Goal: Transaction & Acquisition: Obtain resource

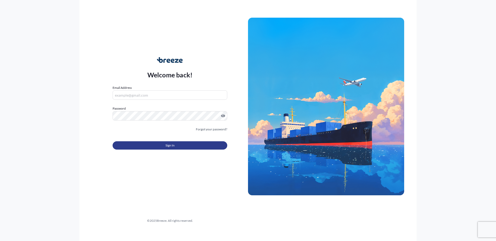
type input "[PERSON_NAME][EMAIL_ADDRESS][DOMAIN_NAME]"
click at [182, 145] on button "Sign In" at bounding box center [170, 145] width 115 height 8
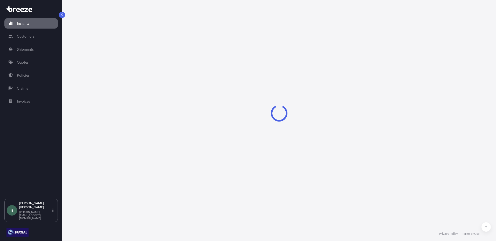
select select "2025"
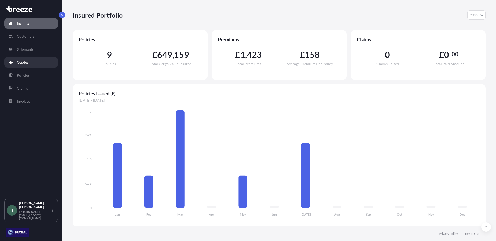
click at [25, 61] on p "Quotes" at bounding box center [23, 62] width 12 height 5
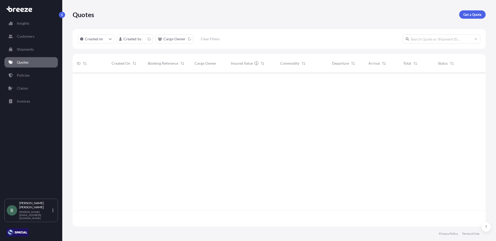
scroll to position [153, 409]
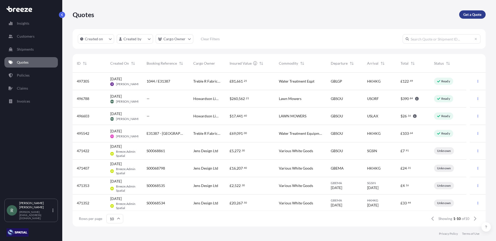
click at [473, 16] on p "Get a Quote" at bounding box center [472, 14] width 18 height 5
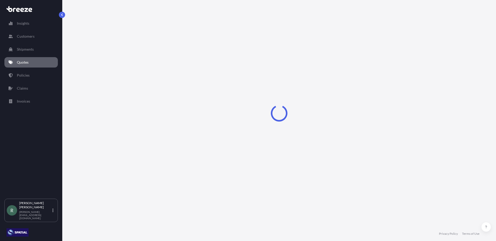
select select "Road"
select select "Sea"
select select "1"
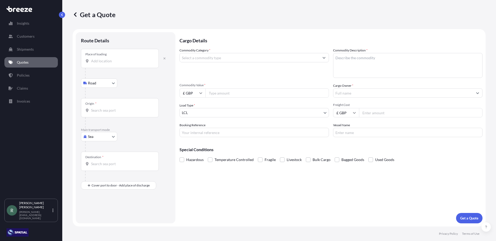
click at [117, 57] on div "Place of loading" at bounding box center [120, 58] width 78 height 19
click at [117, 58] on input "Place of loading" at bounding box center [121, 60] width 61 height 5
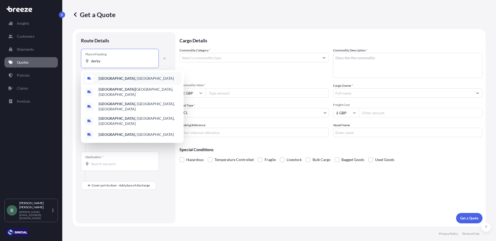
click at [98, 78] on div "[GEOGRAPHIC_DATA] , [GEOGRAPHIC_DATA]" at bounding box center [132, 78] width 99 height 12
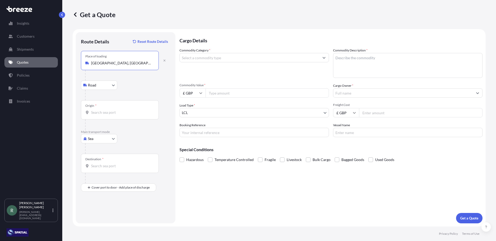
type input "[GEOGRAPHIC_DATA], [GEOGRAPHIC_DATA]"
click at [109, 113] on input "Origin *" at bounding box center [121, 112] width 61 height 5
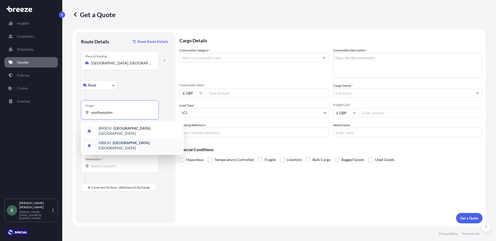
click at [140, 142] on span "GBSOU - [GEOGRAPHIC_DATA] , [GEOGRAPHIC_DATA]" at bounding box center [139, 145] width 81 height 10
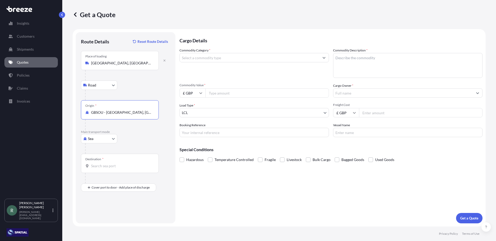
type input "GBSOU - [GEOGRAPHIC_DATA], [GEOGRAPHIC_DATA]"
click at [126, 161] on div "Destination *" at bounding box center [120, 163] width 78 height 19
click at [126, 163] on input "Destination *" at bounding box center [121, 165] width 61 height 5
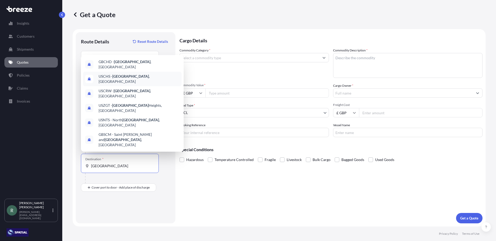
click at [154, 86] on div "USCHS - [GEOGRAPHIC_DATA] , [GEOGRAPHIC_DATA]" at bounding box center [132, 79] width 99 height 15
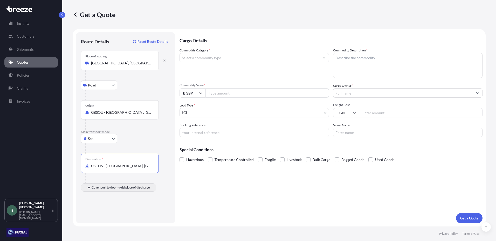
type input "USCHS - [GEOGRAPHIC_DATA], [GEOGRAPHIC_DATA]"
click at [104, 212] on div "Place of Discharge" at bounding box center [120, 212] width 78 height 19
click at [104, 212] on input "Place of Discharge" at bounding box center [121, 214] width 61 height 5
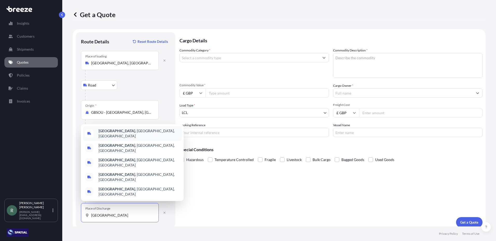
click at [132, 139] on span "[GEOGRAPHIC_DATA] , [GEOGRAPHIC_DATA], [GEOGRAPHIC_DATA]" at bounding box center [139, 133] width 81 height 10
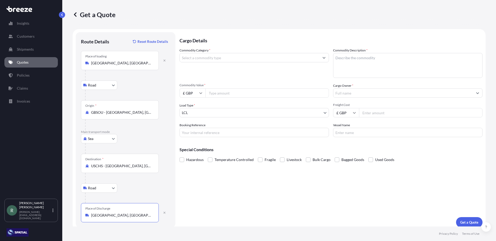
type input "[GEOGRAPHIC_DATA], [GEOGRAPHIC_DATA], [GEOGRAPHIC_DATA]"
click at [219, 55] on input "Commodity Category *" at bounding box center [250, 57] width 140 height 9
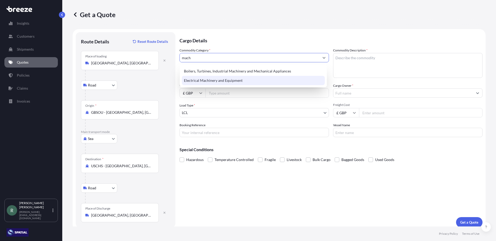
click at [221, 80] on div "Electrical Machinery and Equipment" at bounding box center [253, 80] width 143 height 9
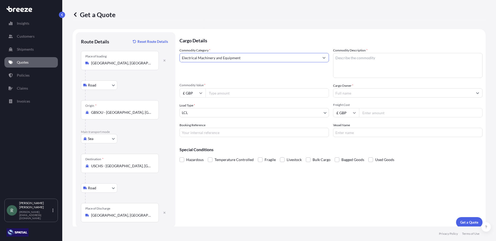
type input "Electrical Machinery and Equipment"
click at [342, 58] on textarea "Commodity Description *" at bounding box center [407, 65] width 149 height 25
type textarea "Lawn mower"
click at [270, 94] on input "Commodity Value *" at bounding box center [266, 92] width 123 height 9
drag, startPoint x: 204, startPoint y: 93, endPoint x: 183, endPoint y: 91, distance: 21.5
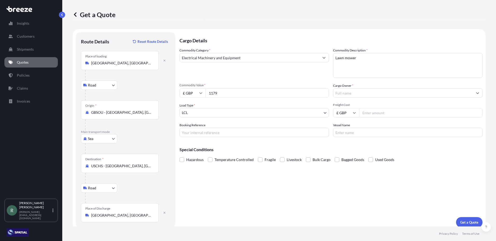
click at [183, 91] on div "£ GBP 1179" at bounding box center [254, 92] width 149 height 9
type input "16338"
click at [184, 91] on input "£ GBP" at bounding box center [193, 92] width 26 height 9
click at [191, 107] on div "€ EUR" at bounding box center [193, 107] width 22 height 10
click at [195, 92] on input "€ EUR" at bounding box center [193, 92] width 26 height 9
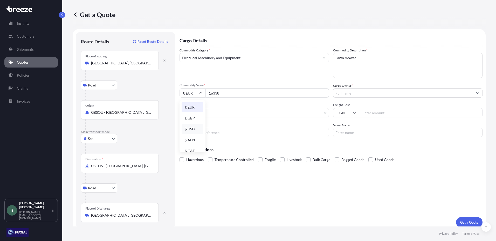
click at [191, 130] on div "$ USD" at bounding box center [193, 129] width 22 height 10
type input "$ USD"
click at [343, 93] on input "Cargo Owner *" at bounding box center [403, 92] width 140 height 9
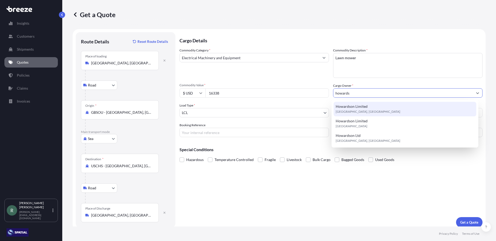
click at [358, 109] on span "[GEOGRAPHIC_DATA], [GEOGRAPHIC_DATA]" at bounding box center [368, 111] width 65 height 5
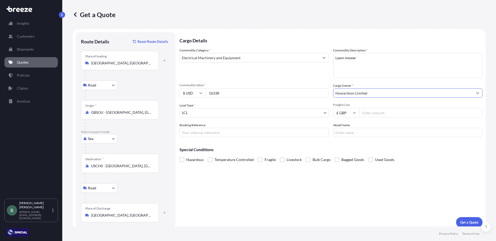
type input "Howardson Limited"
click at [371, 111] on input "Freight Cost" at bounding box center [420, 112] width 123 height 9
type input "1179"
click at [467, 221] on p "Get a Quote" at bounding box center [469, 221] width 18 height 5
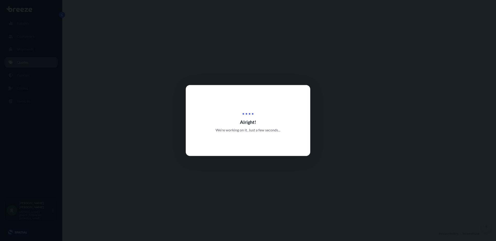
select select "Road"
select select "Sea"
select select "Road"
select select "1"
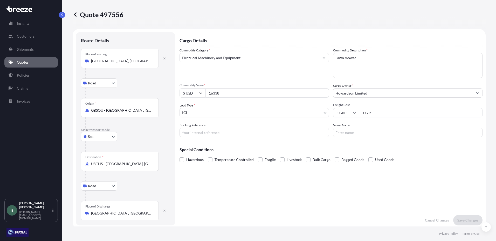
scroll to position [208, 0]
